Goal: Find specific page/section: Find specific page/section

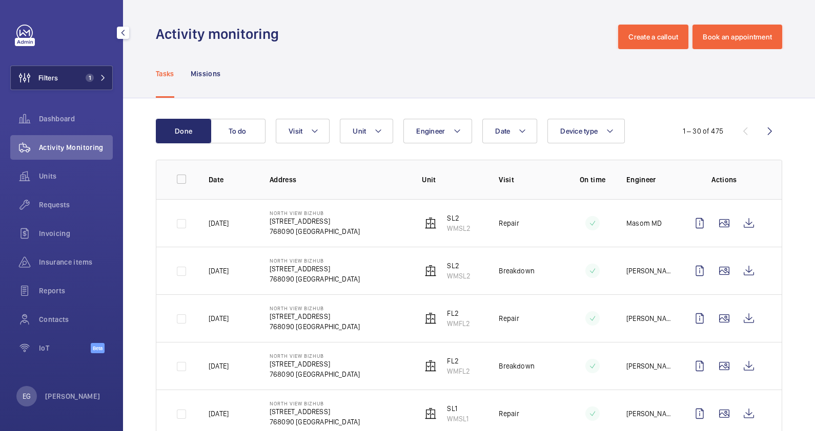
click at [93, 75] on span "1" at bounding box center [90, 78] width 8 height 8
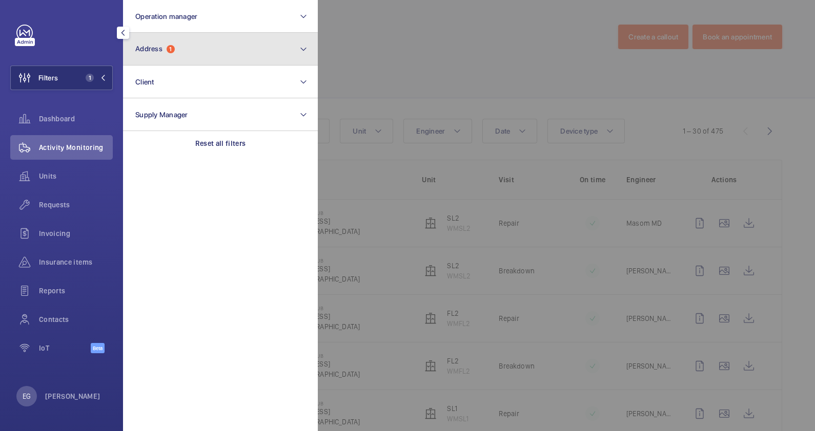
click at [211, 45] on button "Address 1" at bounding box center [220, 49] width 195 height 33
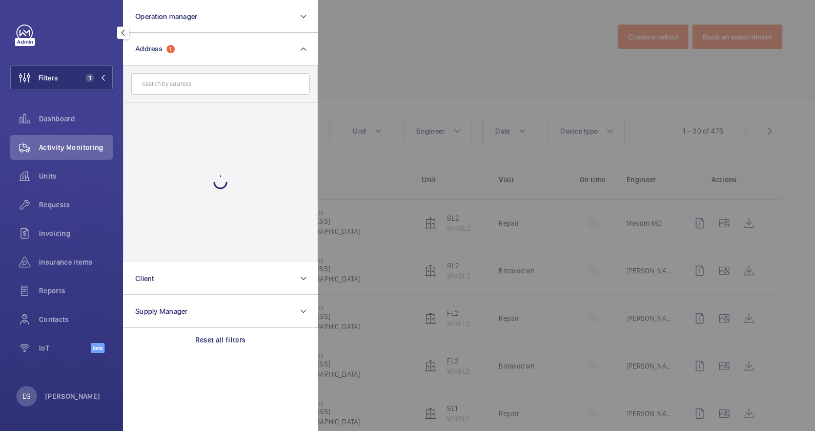
click at [210, 82] on input "text" at bounding box center [220, 84] width 178 height 22
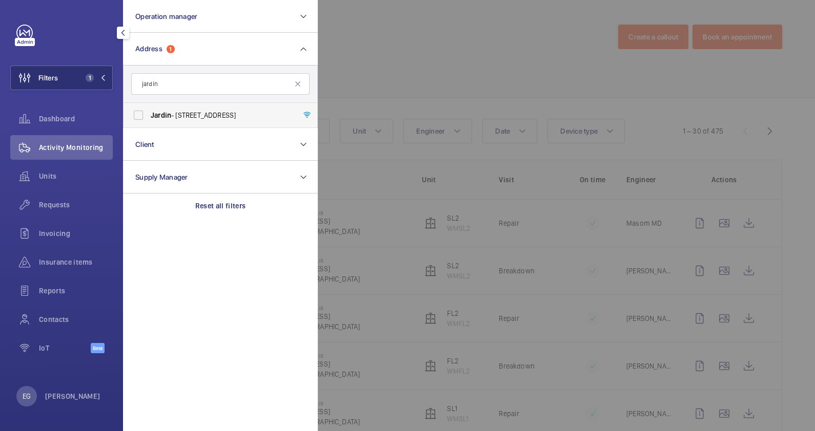
type input "jardin"
click at [196, 113] on label "Jardin - [STREET_ADDRESS]" at bounding box center [213, 115] width 178 height 25
click at [130, 114] on label "Jardin - [STREET_ADDRESS]" at bounding box center [213, 115] width 178 height 25
click at [130, 114] on input "Jardin - [STREET_ADDRESS]" at bounding box center [138, 115] width 20 height 20
checkbox input "true"
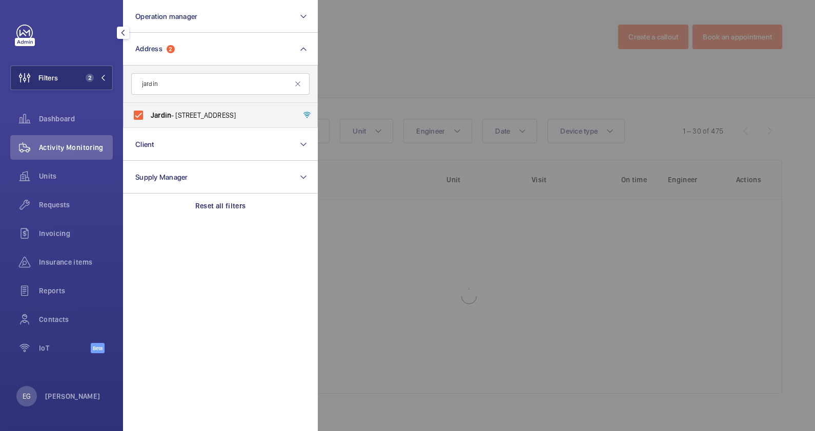
click at [513, 57] on div at bounding box center [725, 215] width 815 height 431
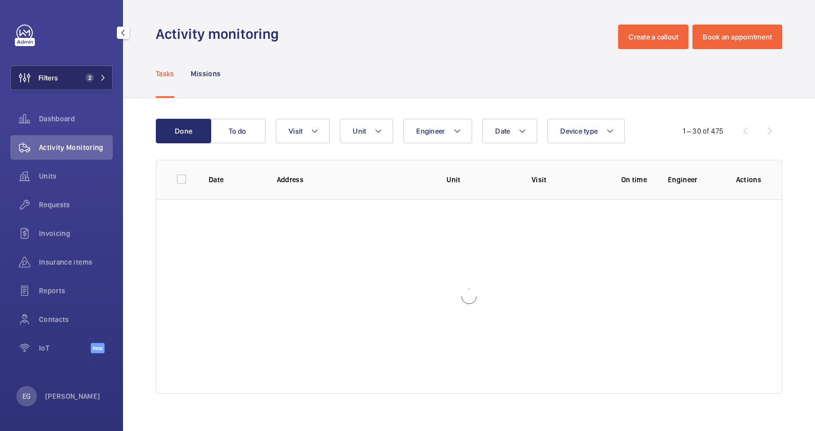
click at [64, 78] on button "Filters 2" at bounding box center [61, 78] width 102 height 25
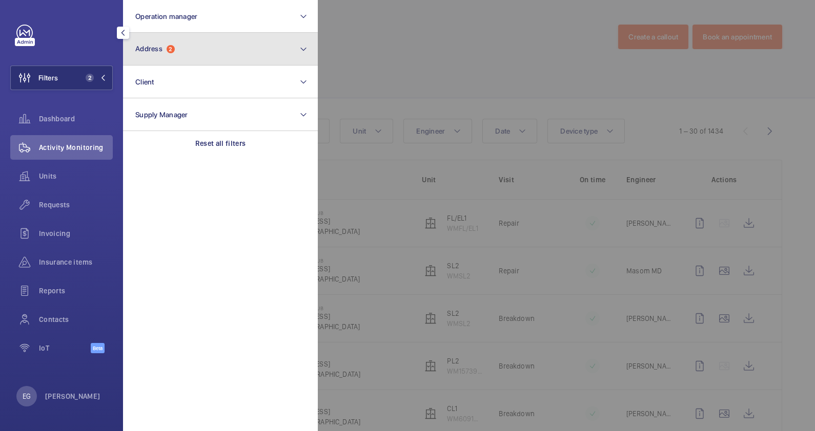
click at [189, 52] on button "Address 2" at bounding box center [220, 49] width 195 height 33
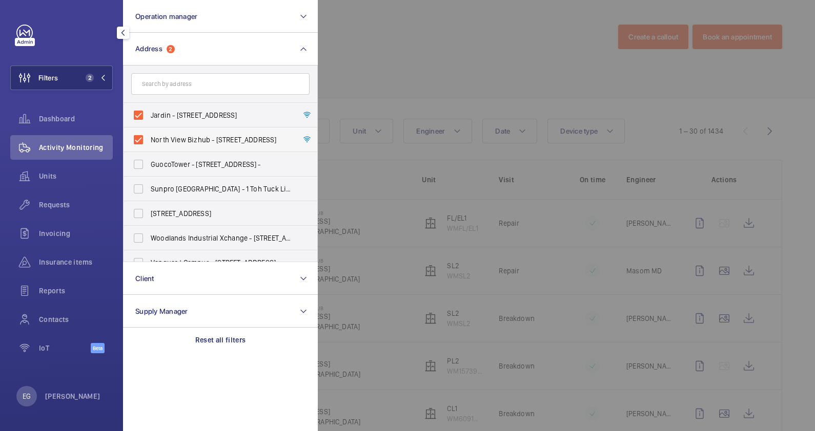
click at [213, 138] on span "North View Bizhub - [STREET_ADDRESS]" at bounding box center [221, 140] width 141 height 10
click at [149, 138] on input "North View Bizhub - [STREET_ADDRESS]" at bounding box center [138, 140] width 20 height 20
checkbox input "false"
click at [357, 69] on div at bounding box center [725, 215] width 815 height 431
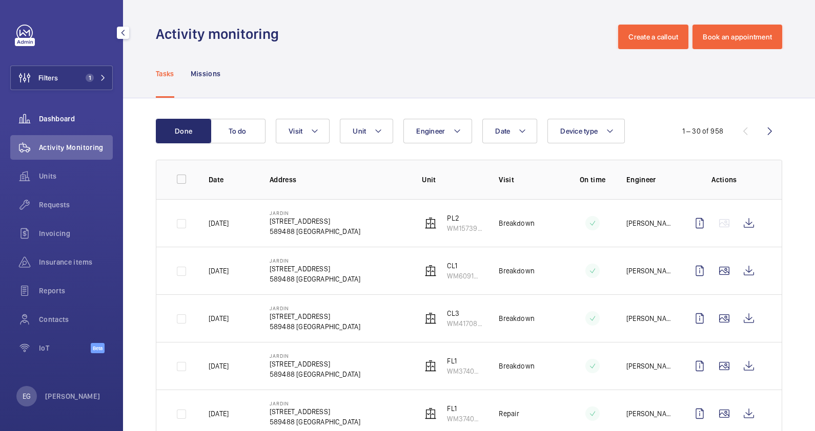
click at [63, 116] on span "Dashboard" at bounding box center [76, 119] width 74 height 10
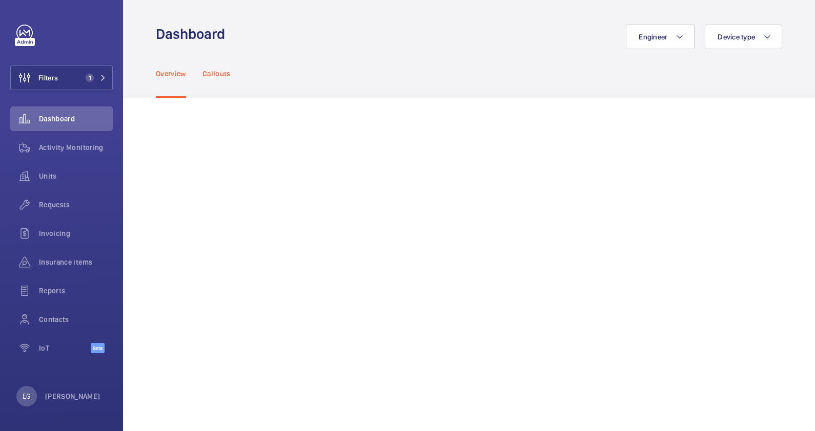
click at [219, 76] on p "Callouts" at bounding box center [216, 74] width 28 height 10
click at [265, 36] on div "Engineer Device type" at bounding box center [506, 37] width 551 height 25
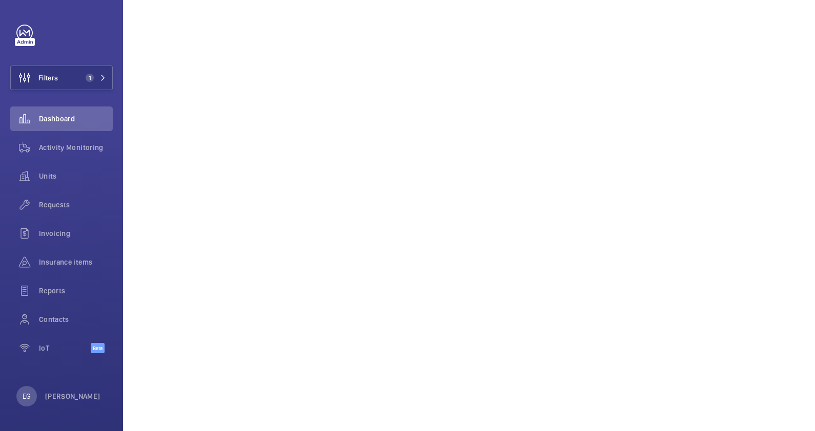
scroll to position [536, 0]
